Goal: Connect with others: Connect with other users

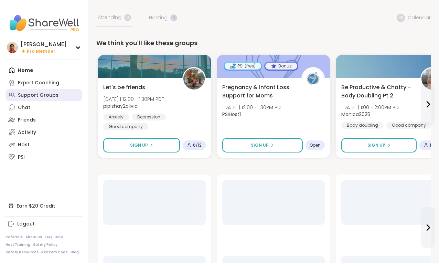
click at [59, 90] on link "Support Groups" at bounding box center [44, 95] width 77 height 12
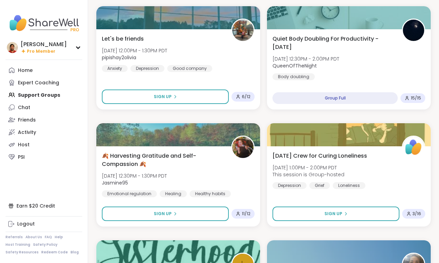
scroll to position [345, 0]
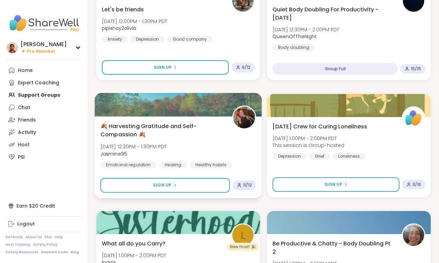
click at [205, 132] on span "🍂 Harvesting Gratitude and Self-Compassion 🍂" at bounding box center [162, 130] width 124 height 17
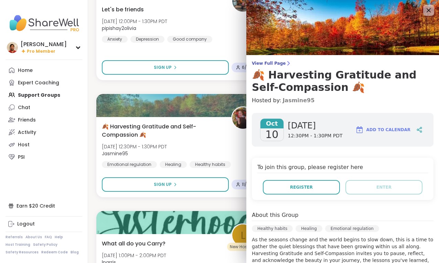
click at [294, 103] on link "Jasmine95" at bounding box center [298, 100] width 32 height 8
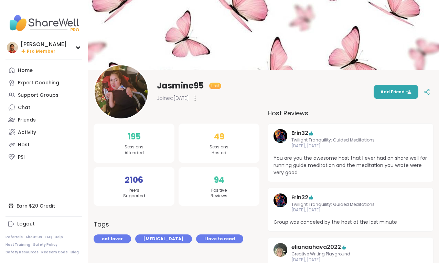
click at [319, 141] on span "Twilight Tranquility: Guided Meditations" at bounding box center [350, 140] width 118 height 6
